Goal: Transaction & Acquisition: Purchase product/service

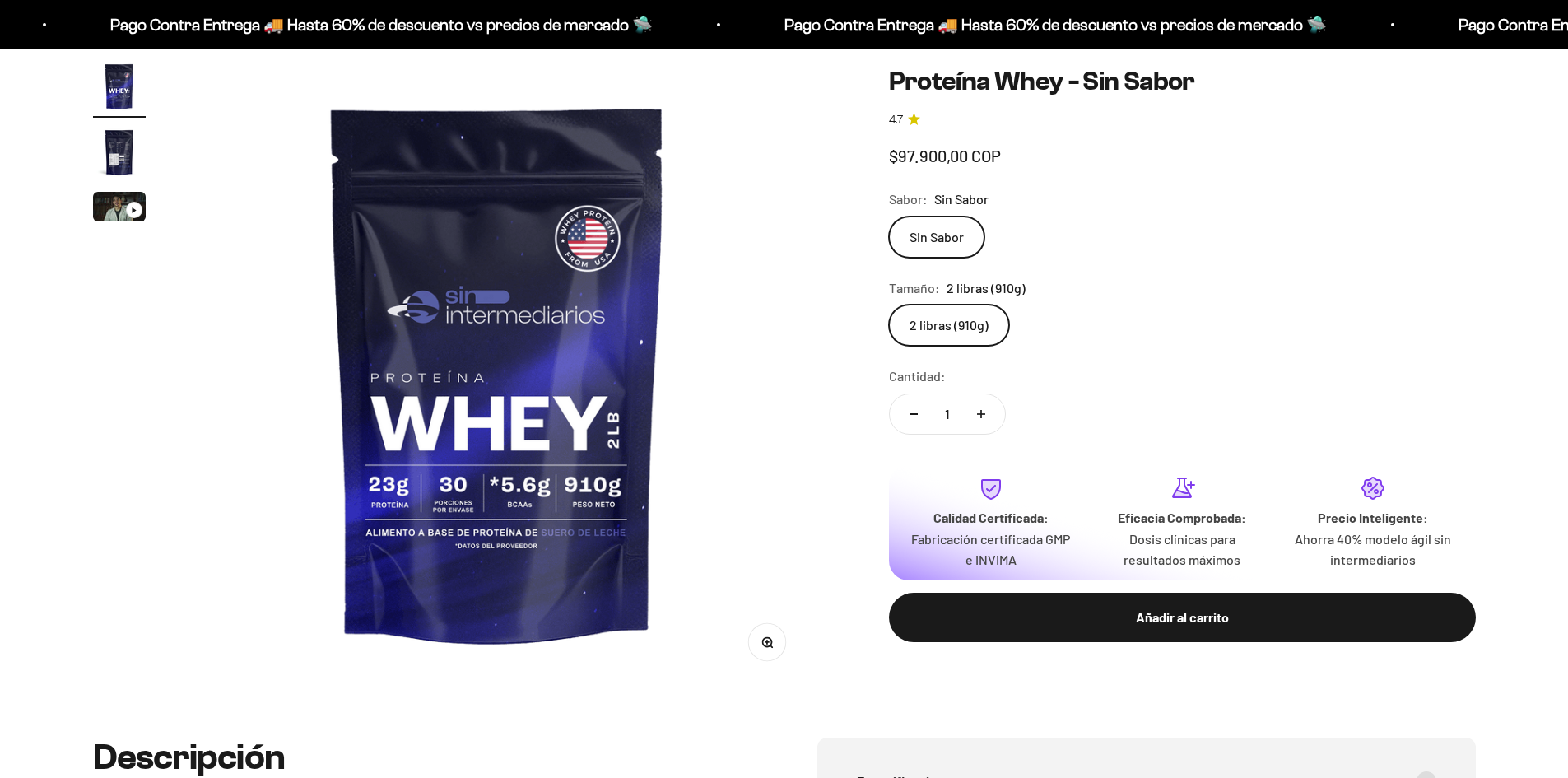
scroll to position [165, 0]
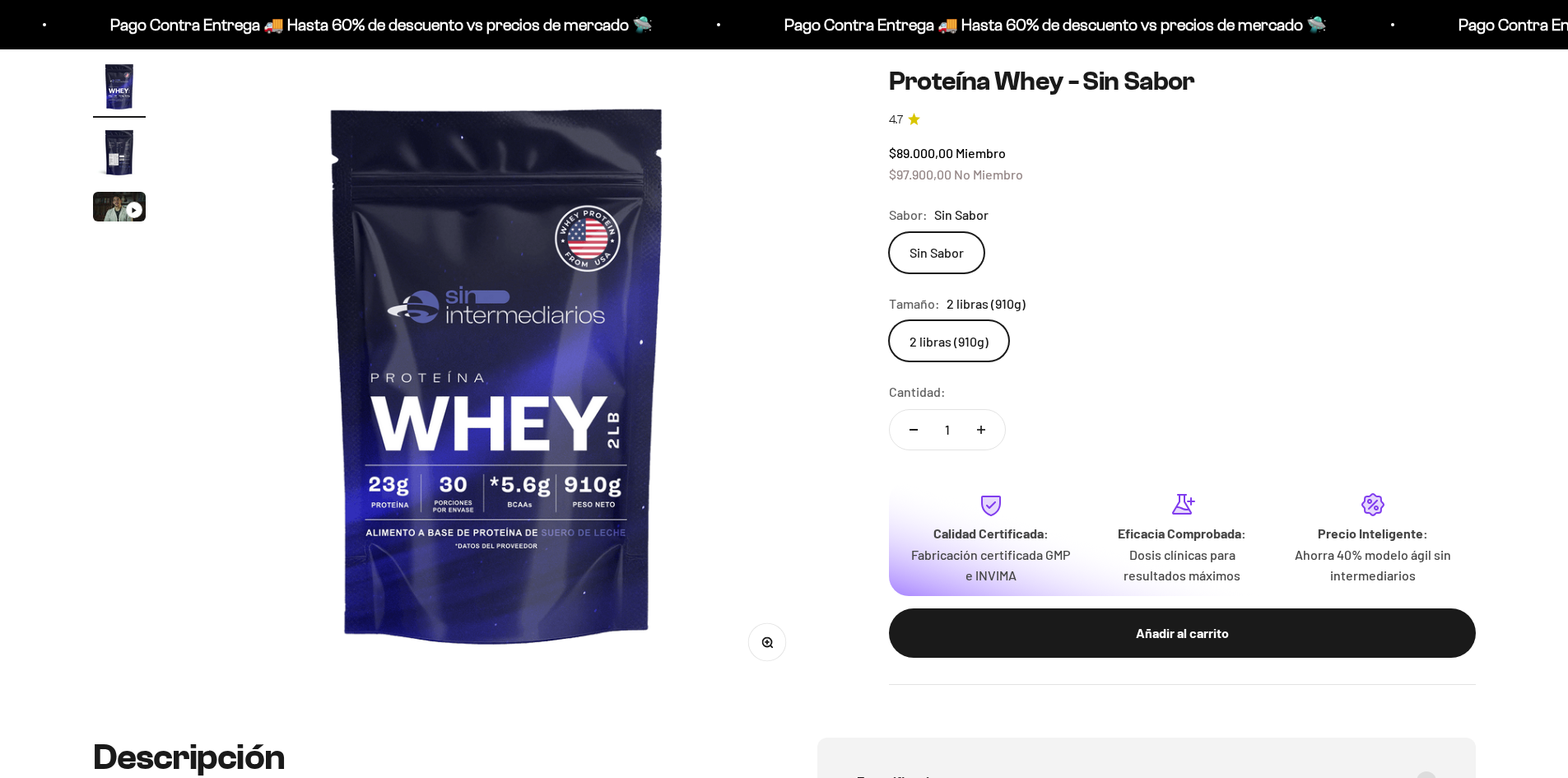
click at [579, 391] on img at bounding box center [497, 372] width 625 height 625
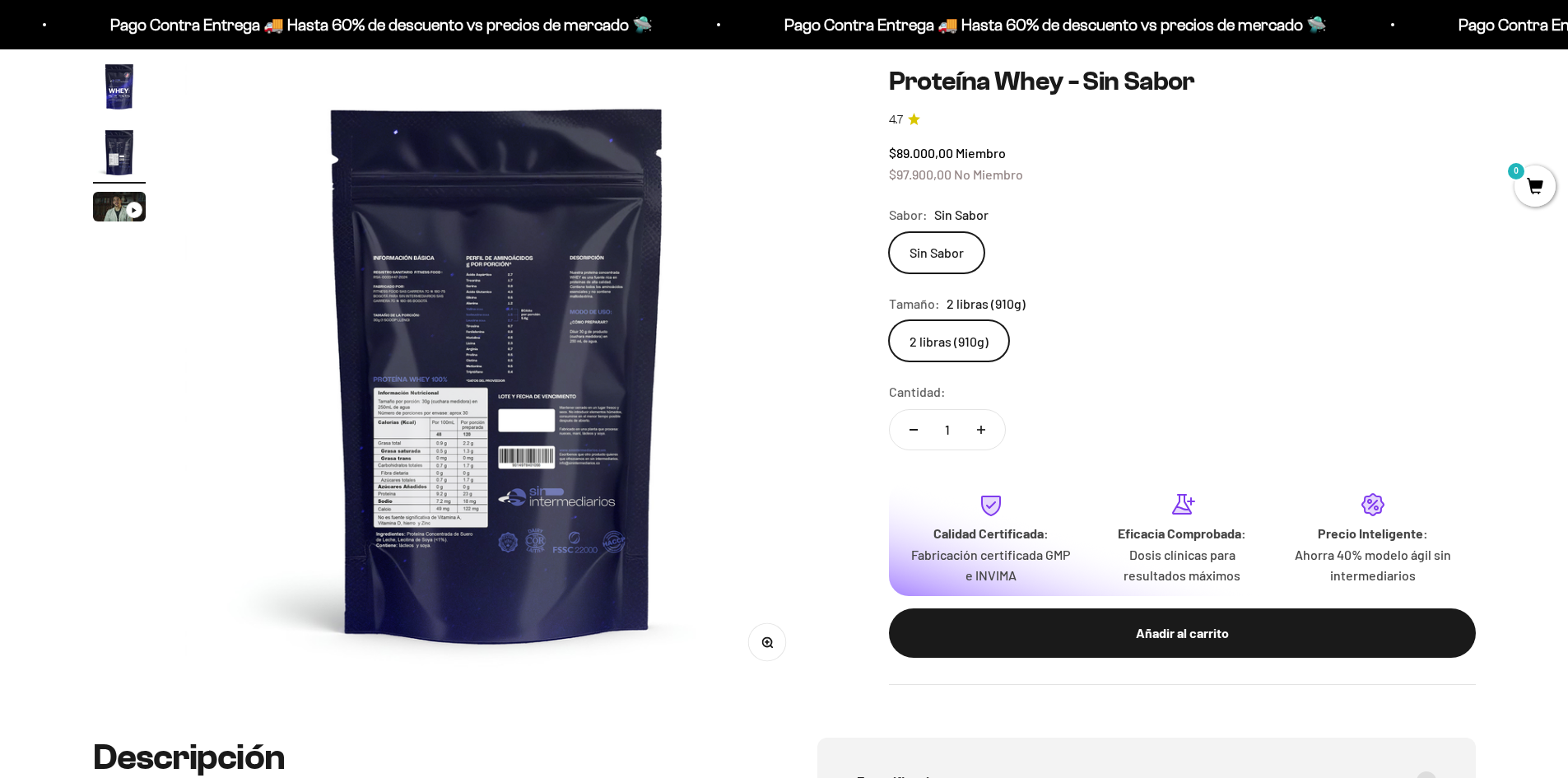
click at [458, 379] on img at bounding box center [497, 372] width 625 height 625
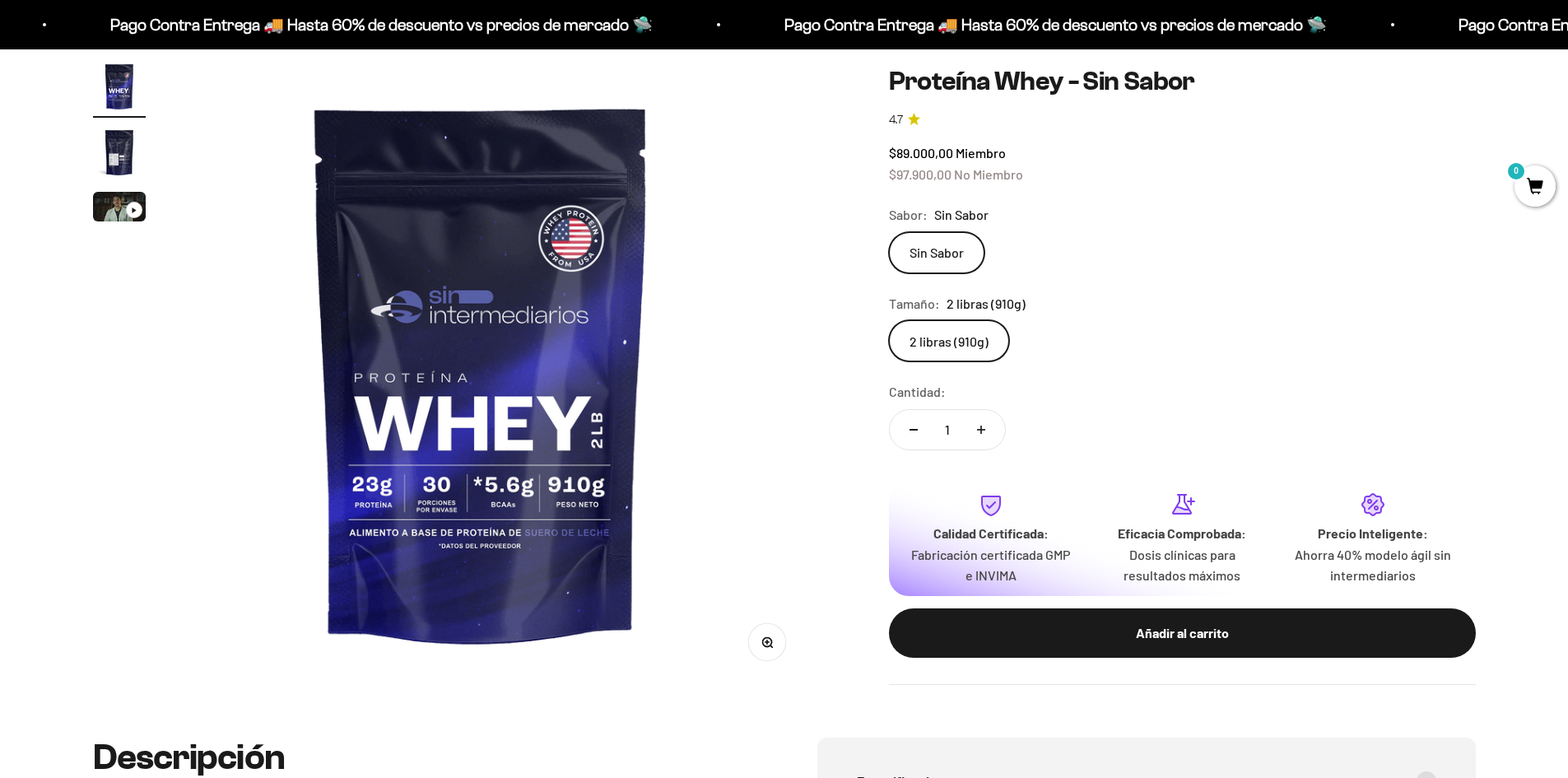
scroll to position [0, 0]
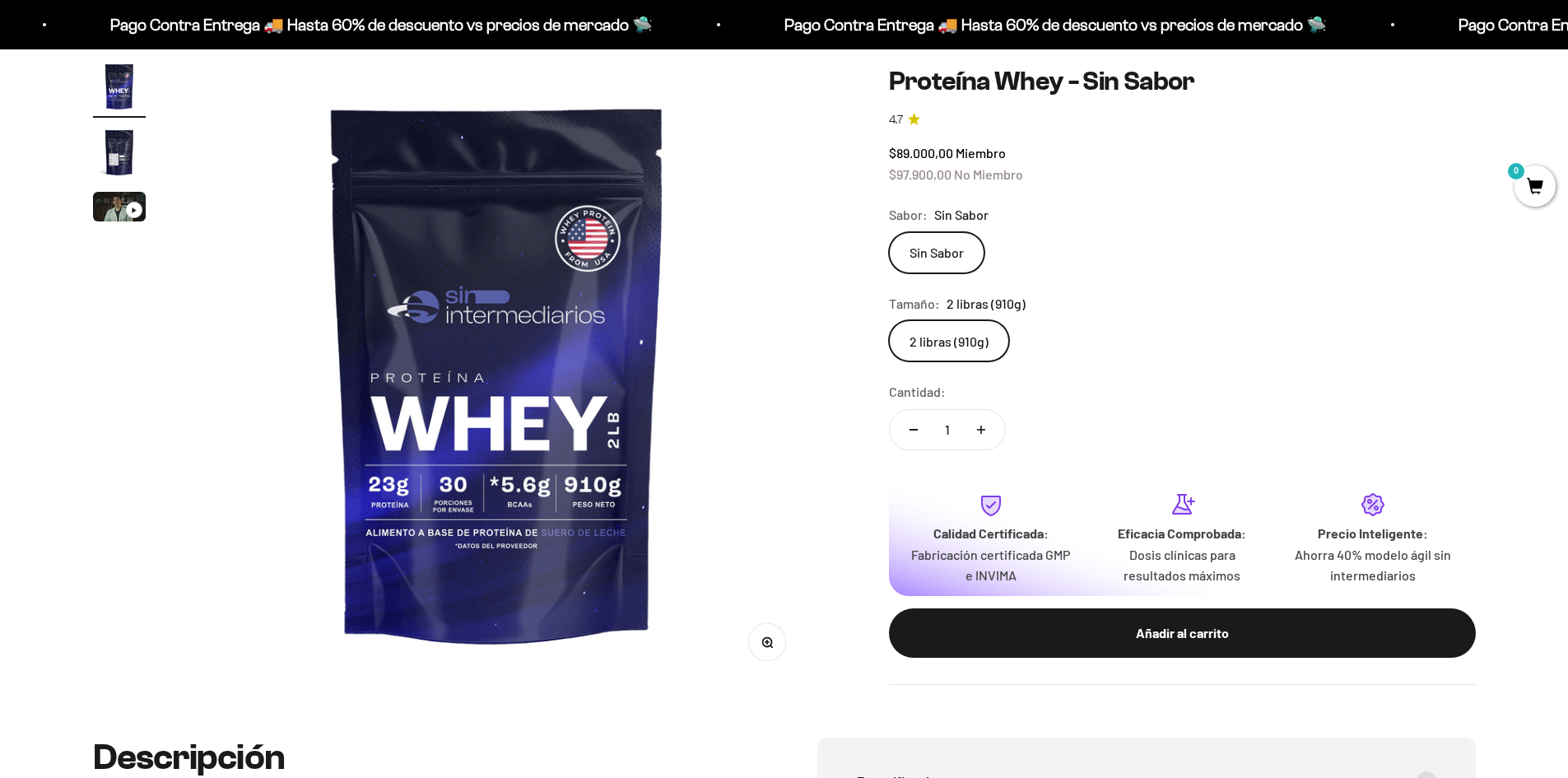
click at [114, 146] on img "Ir al artículo 2" at bounding box center [119, 152] width 53 height 53
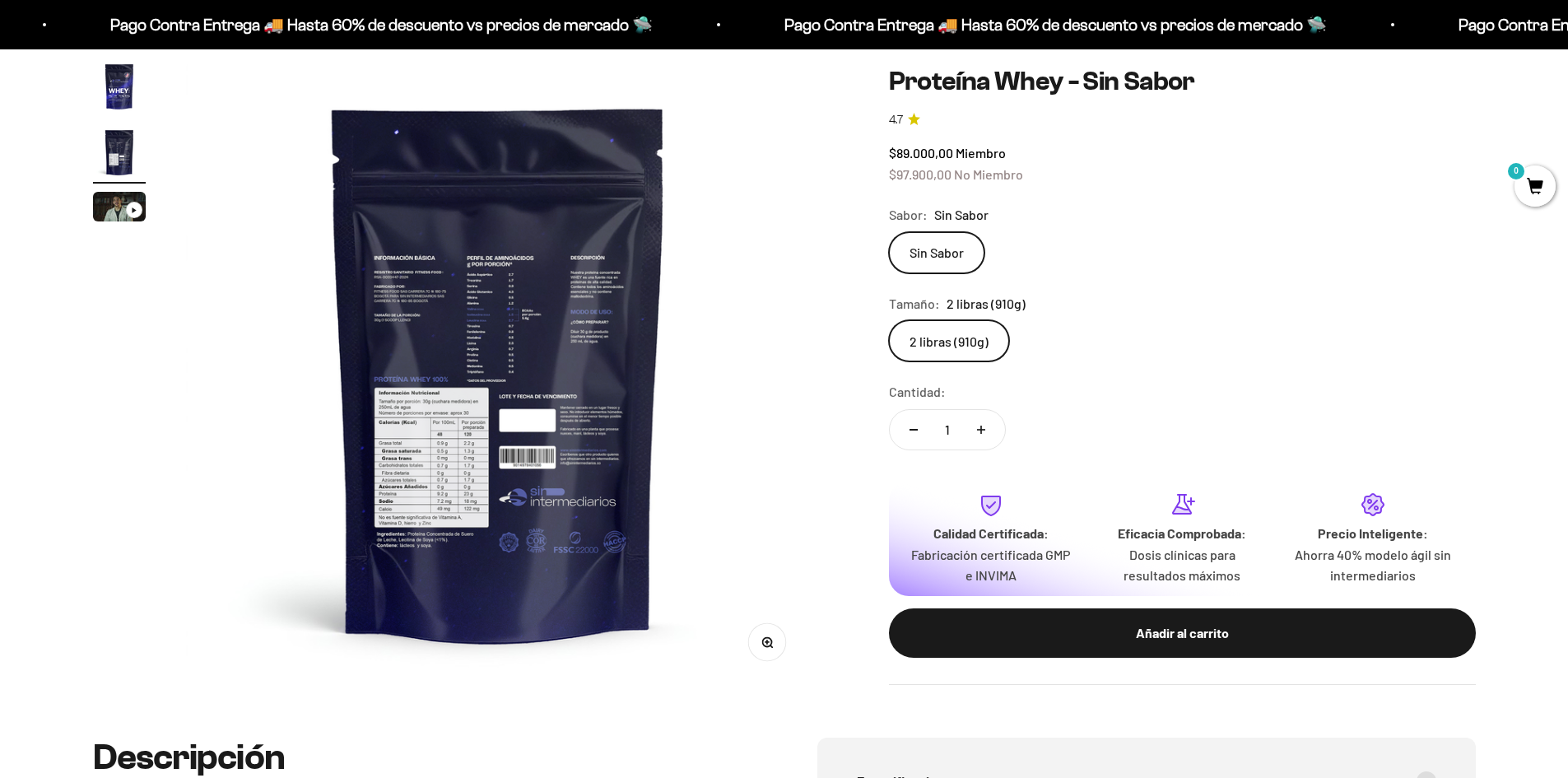
scroll to position [0, 645]
